Goal: Information Seeking & Learning: Compare options

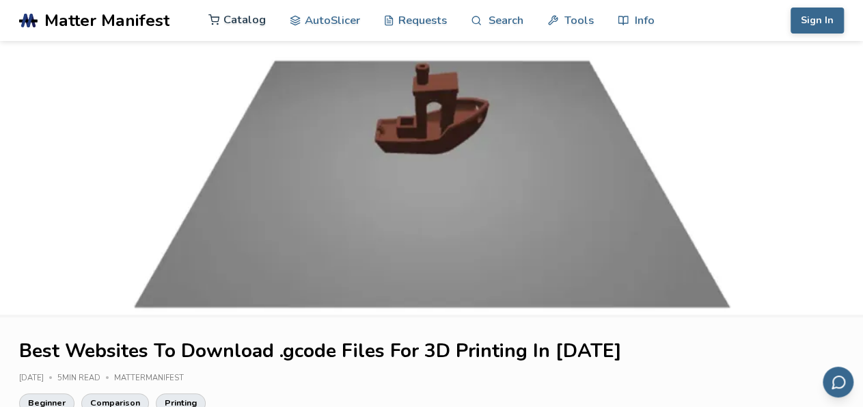
click at [245, 15] on link "Catalog" at bounding box center [237, 19] width 57 height 41
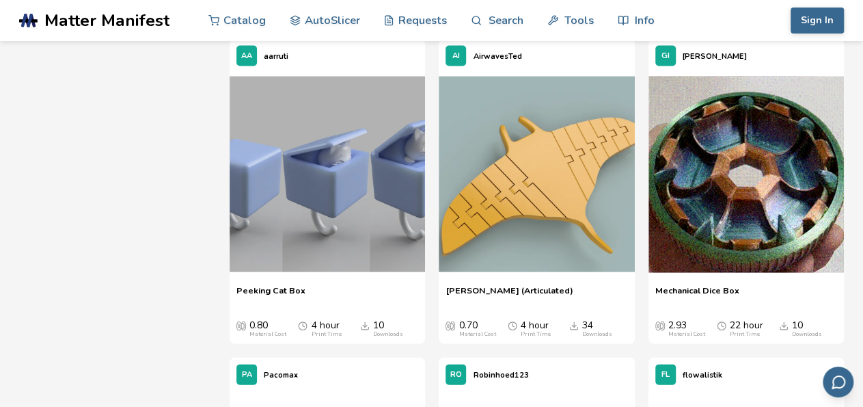
scroll to position [9144, 0]
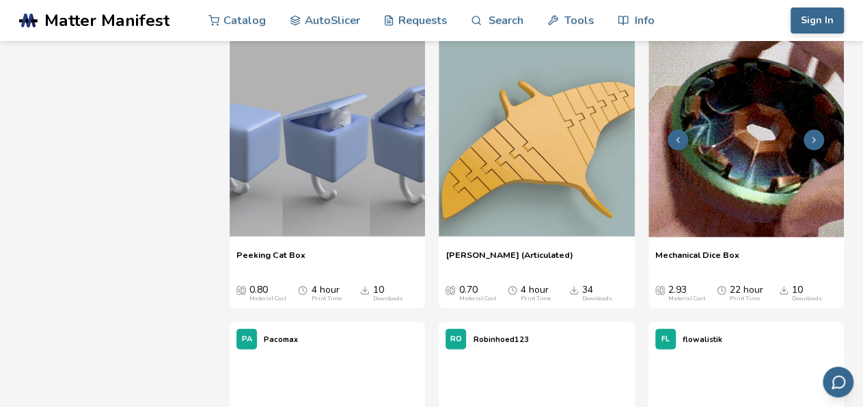
click at [792, 185] on img at bounding box center [747, 139] width 196 height 196
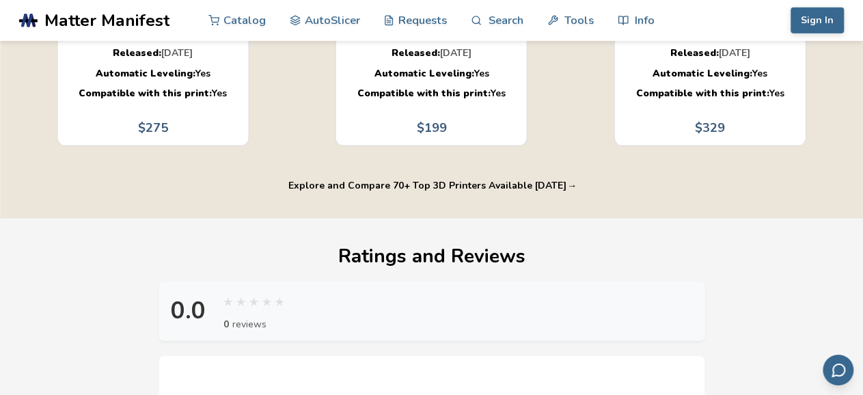
scroll to position [1448, 0]
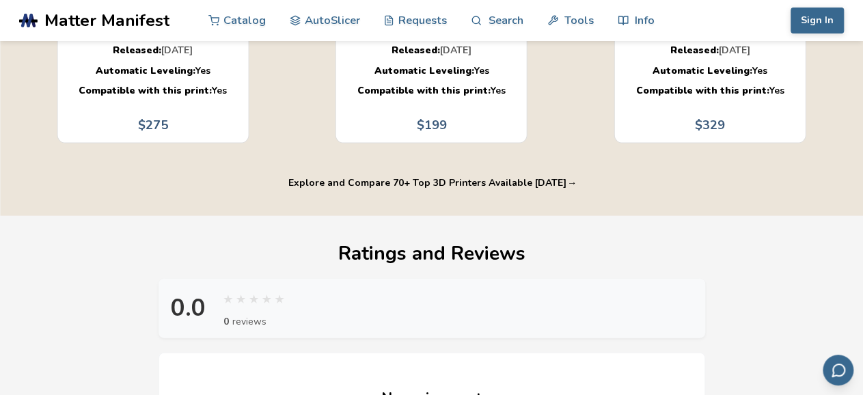
click at [514, 178] on button "Explore and Compare 70+ Top 3D Printers Available [DATE] →" at bounding box center [431, 183] width 299 height 11
select select "**********"
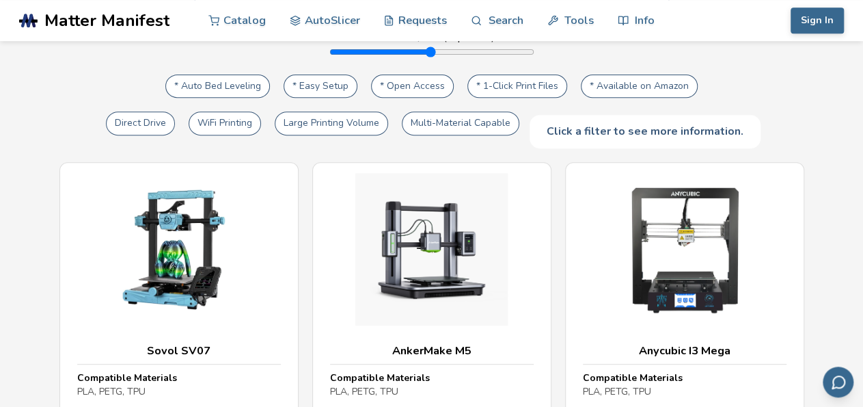
scroll to position [278, 0]
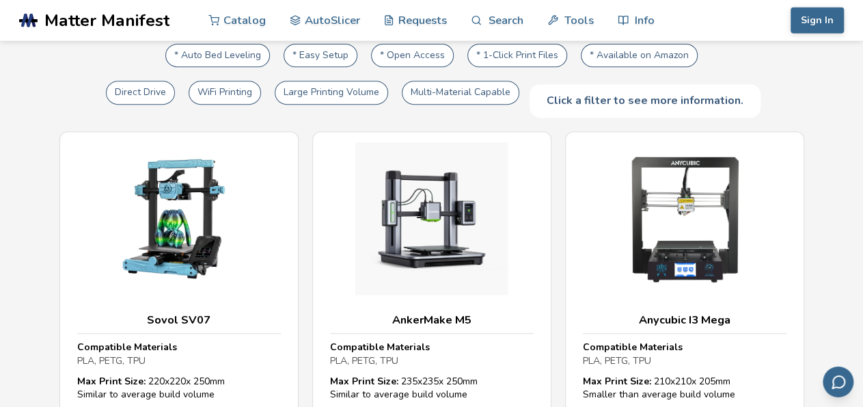
click at [397, 62] on button "* Open Access" at bounding box center [412, 55] width 83 height 23
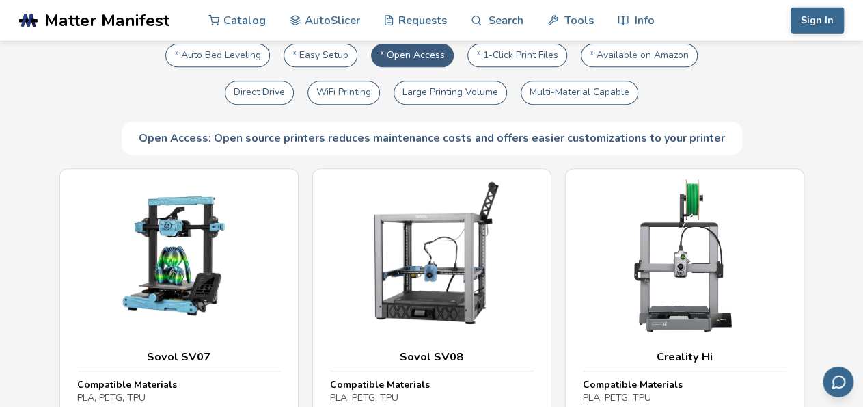
click at [228, 59] on button "* Auto Bed Leveling" at bounding box center [217, 55] width 105 height 23
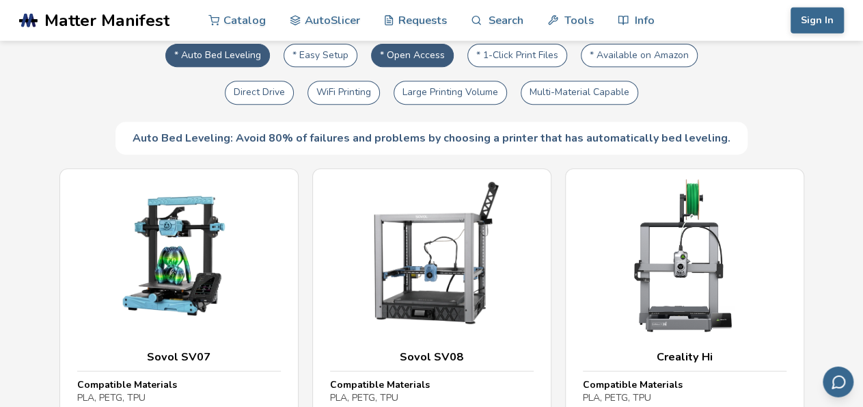
click at [511, 66] on button "* 1-Click Print Files" at bounding box center [518, 55] width 100 height 23
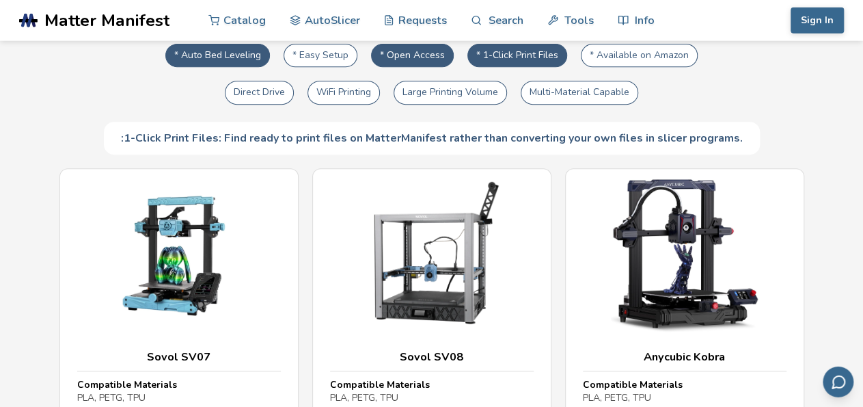
click at [511, 66] on button "* 1-Click Print Files" at bounding box center [518, 55] width 100 height 23
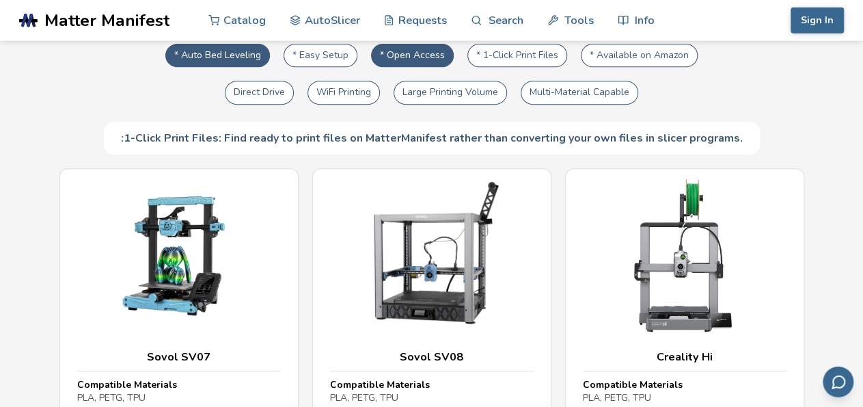
click at [511, 66] on button "* 1-Click Print Files" at bounding box center [518, 55] width 100 height 23
type input "****"
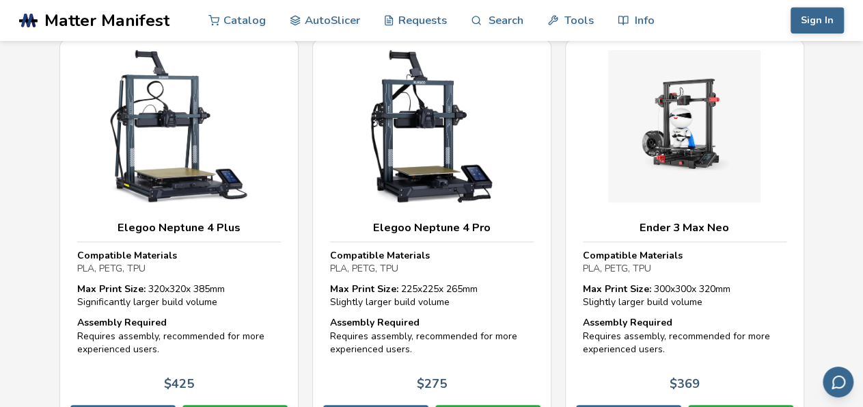
scroll to position [2517, 0]
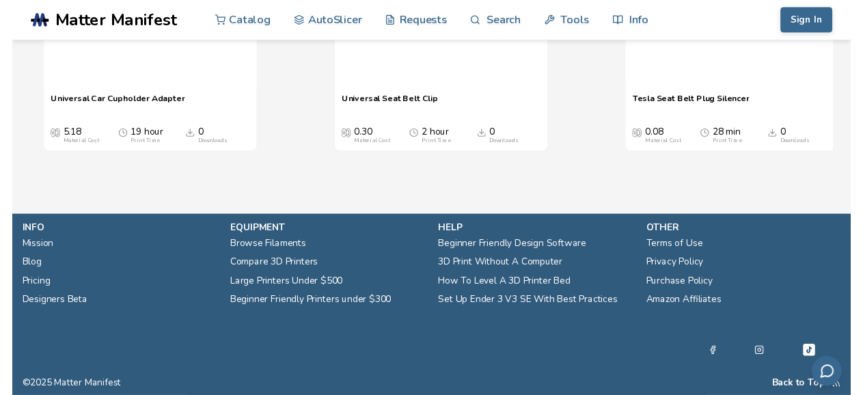
scroll to position [1451, 0]
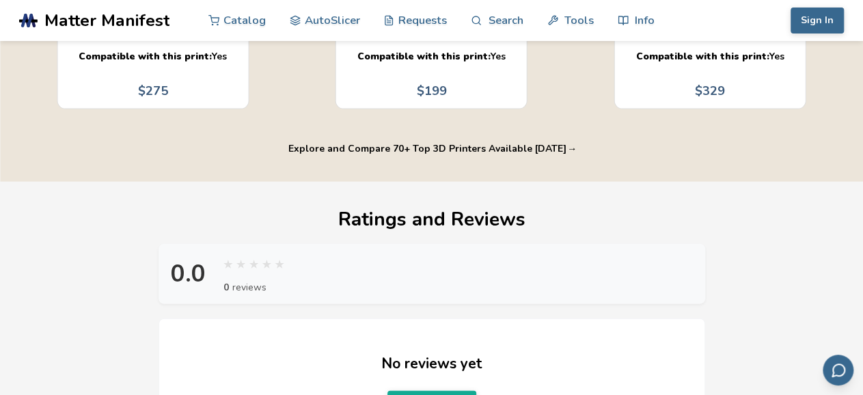
click at [568, 244] on div "0.0 ★ ★ ★ ★ ★ 0 reviews" at bounding box center [432, 274] width 547 height 60
click at [560, 244] on div "0.0 ★ ★ ★ ★ ★ 0 reviews" at bounding box center [432, 274] width 547 height 60
click at [558, 248] on div "0.0 ★ ★ ★ ★ ★ 0 reviews" at bounding box center [432, 274] width 547 height 60
